Goal: Transaction & Acquisition: Purchase product/service

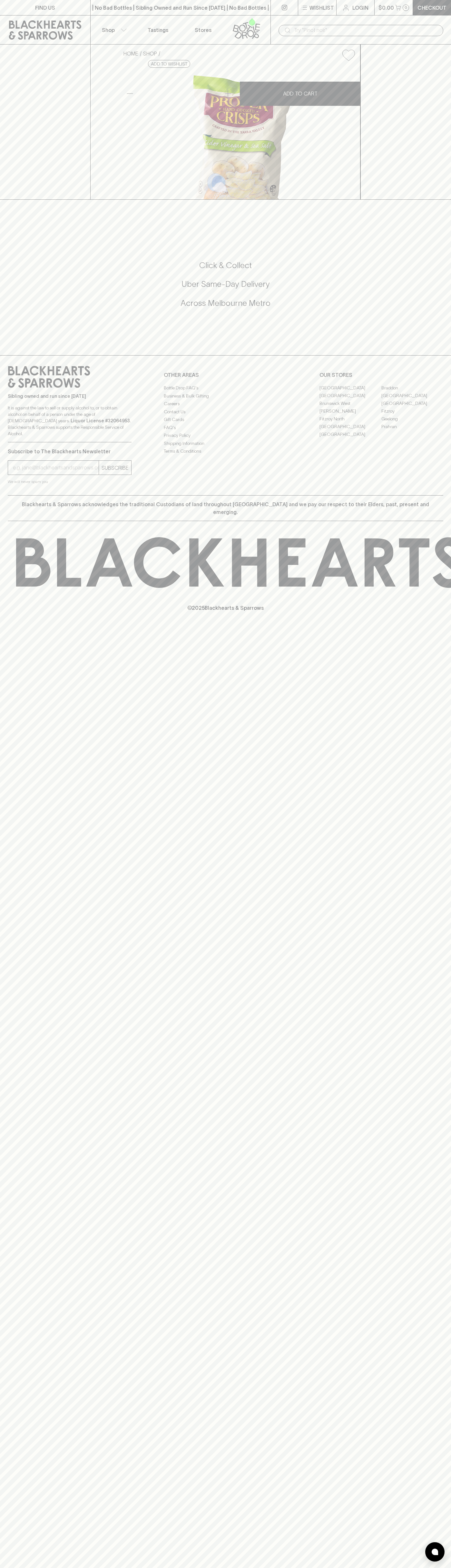
click at [76, 22] on icon at bounding box center [45, 29] width 80 height 19
click at [440, 1163] on div "FIND US | No Bad Bottles | Sibling Owned and Run Since 2006 | No Bad Bottles | …" at bounding box center [226, 784] width 451 height 1568
click at [11, 1567] on html "FIND US | No Bad Bottles | Sibling Owned and Run Since 2006 | No Bad Bottles | …" at bounding box center [226, 784] width 451 height 1568
click at [13, 495] on div "Sibling owned and run since 2006 It is against the law to sell or supply alcoho…" at bounding box center [226, 425] width 451 height 140
